Goal: Task Accomplishment & Management: Use online tool/utility

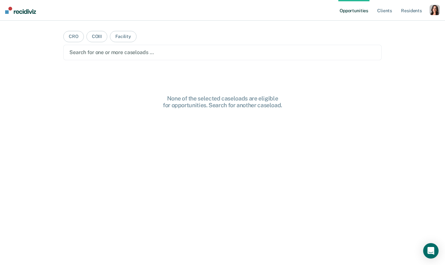
click at [434, 15] on div "Profile How it works Log Out" at bounding box center [435, 11] width 10 height 12
click at [435, 5] on div "button" at bounding box center [435, 10] width 10 height 10
click at [407, 21] on div "Profile How it works Log Out" at bounding box center [409, 34] width 62 height 32
click at [385, 23] on div "Profile How it works Log Out" at bounding box center [409, 34] width 62 height 32
click at [388, 24] on link "Profile" at bounding box center [409, 25] width 52 height 5
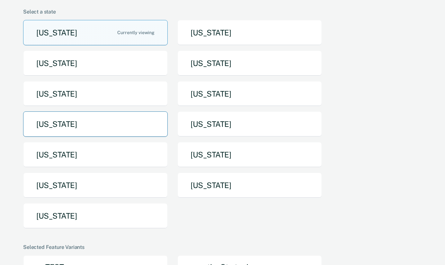
scroll to position [52, 0]
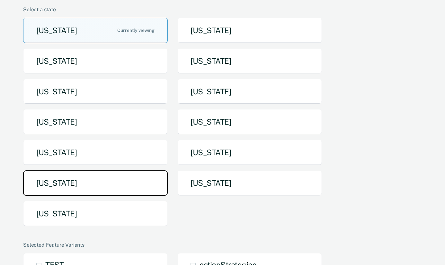
click at [91, 181] on button "[US_STATE]" at bounding box center [95, 182] width 145 height 25
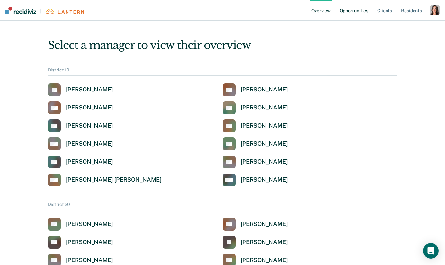
click at [349, 14] on link "Opportunities" at bounding box center [354, 10] width 31 height 21
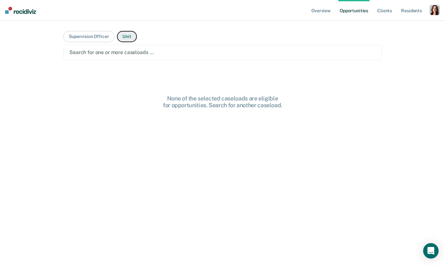
click at [133, 33] on button "Unit" at bounding box center [127, 36] width 20 height 11
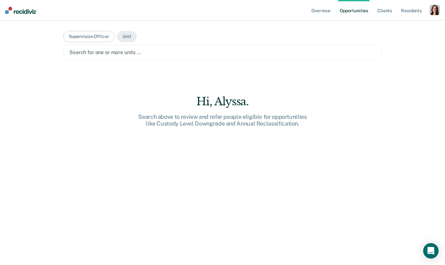
click at [123, 50] on div at bounding box center [222, 52] width 307 height 7
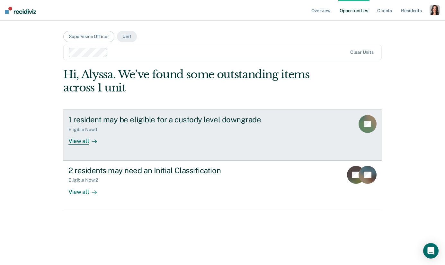
click at [83, 143] on div "View all" at bounding box center [87, 138] width 36 height 13
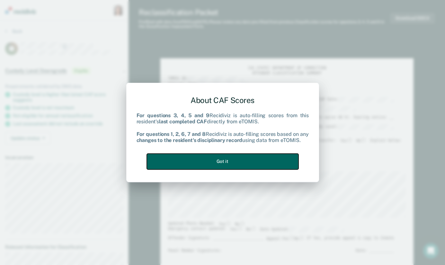
click at [230, 159] on button "Got it" at bounding box center [223, 161] width 152 height 16
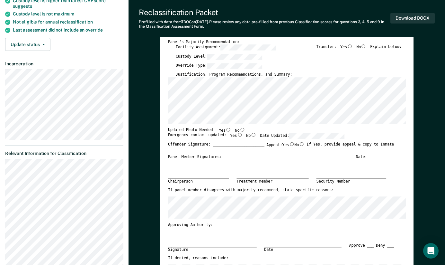
type textarea "x"
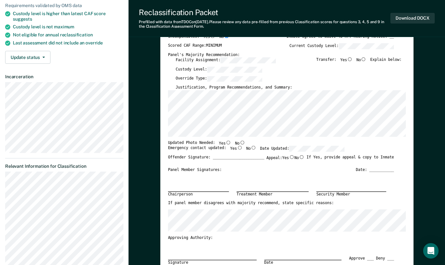
scroll to position [77, 0]
